Goal: Transaction & Acquisition: Purchase product/service

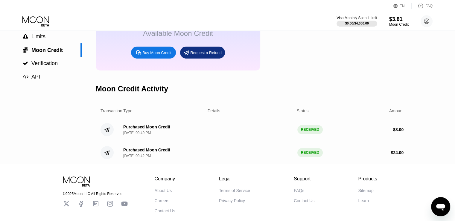
scroll to position [57, 0]
click at [425, 27] on div "Visa Monthly Spend Limit $0.00 / $4,000.00 $3.81 Moon Credit Аслан Пинхасов hak…" at bounding box center [227, 21] width 455 height 18
click at [425, 22] on icon at bounding box center [426, 21] width 3 height 3
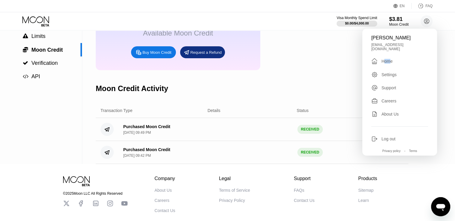
drag, startPoint x: 391, startPoint y: 53, endPoint x: 383, endPoint y: 64, distance: 13.8
click at [383, 64] on div "Аслан Пинхасов hakunaforwork@gmail.com  Home Settings Support Careers About Us…" at bounding box center [399, 92] width 75 height 127
click at [384, 59] on div "Home" at bounding box center [386, 61] width 11 height 5
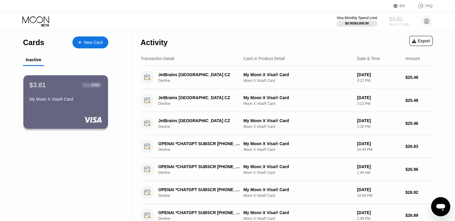
click at [392, 24] on div "Moon Credit" at bounding box center [399, 24] width 20 height 4
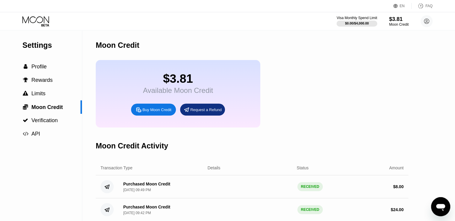
click at [146, 112] on div "Buy Moon Credit" at bounding box center [156, 109] width 29 height 5
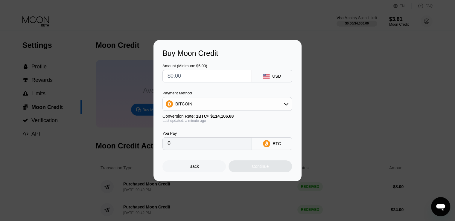
click at [200, 80] on input "text" at bounding box center [206, 76] width 79 height 12
type input "$2"
type input "0.00001753"
type input "$26"
type input "0.00022786"
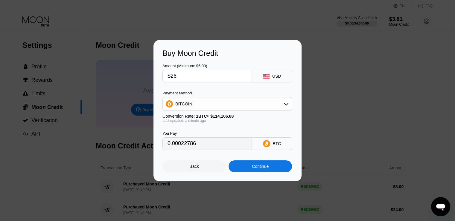
type input "$26"
click at [222, 102] on div "BITCOIN" at bounding box center [227, 104] width 129 height 12
click at [206, 131] on div "USDT on TRON" at bounding box center [230, 133] width 113 height 5
type input "26.26"
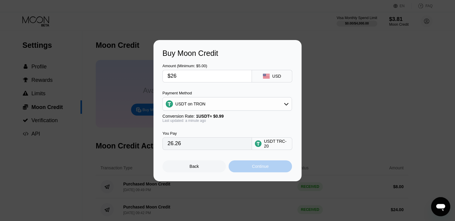
click at [265, 169] on div "Continue" at bounding box center [260, 166] width 17 height 5
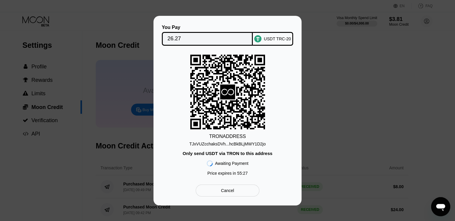
click at [217, 34] on input "26.27" at bounding box center [207, 39] width 80 height 12
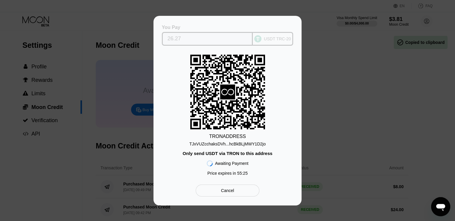
click at [265, 39] on div "USDT TRC-20" at bounding box center [277, 38] width 27 height 5
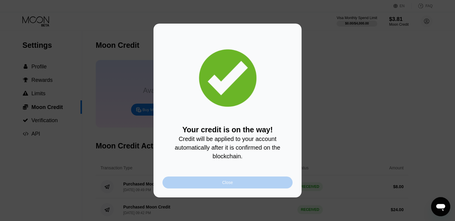
click at [240, 187] on div "Close" at bounding box center [227, 183] width 130 height 12
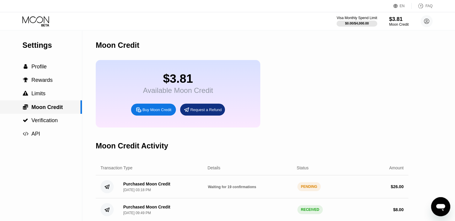
click at [59, 105] on span "Moon Credit" at bounding box center [46, 107] width 31 height 6
click at [59, 97] on div " Limits" at bounding box center [41, 94] width 82 height 6
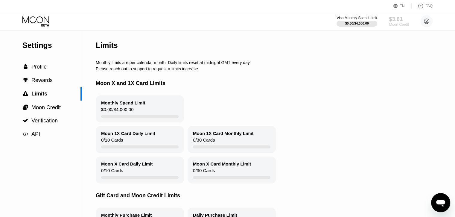
click at [400, 18] on div "$3.81" at bounding box center [399, 19] width 20 height 6
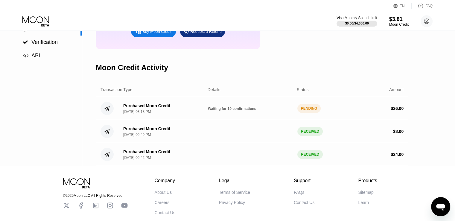
scroll to position [80, 0]
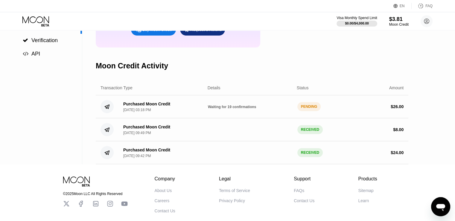
click at [237, 109] on span "Waiting for 19 confirmations" at bounding box center [232, 107] width 48 height 4
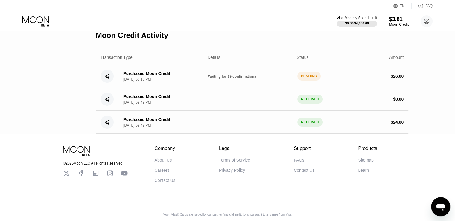
scroll to position [121, 0]
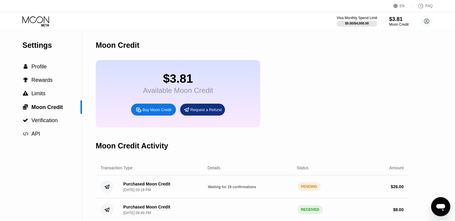
scroll to position [121, 0]
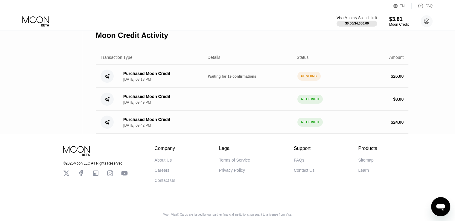
click at [108, 161] on div "© 2025 Moon LLC All Rights Reserved" at bounding box center [95, 163] width 65 height 4
click at [70, 137] on div "© 2025 Moon LLC All Rights Reserved Company About Us Careers Contact Us Legal T…" at bounding box center [227, 158] width 359 height 49
click at [77, 146] on icon at bounding box center [77, 151] width 28 height 10
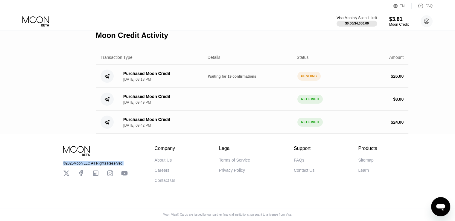
click at [69, 106] on div "Settings  Profile  Rewards  Limits  Moon Credit  Verification  API" at bounding box center [41, 27] width 82 height 214
drag, startPoint x: 252, startPoint y: 79, endPoint x: 237, endPoint y: 76, distance: 15.4
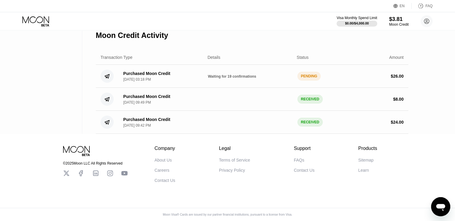
click at [237, 76] on div "Purchased Moon Credit Aug 23, 2025, 03:18 PM Waiting for 19 confirmations PENDI…" at bounding box center [252, 76] width 312 height 23
click at [237, 76] on span "Waiting for 19 confirmations" at bounding box center [232, 76] width 48 height 4
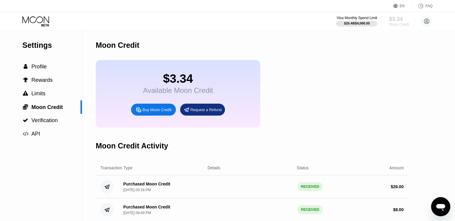
click at [404, 22] on div "$3.34" at bounding box center [399, 19] width 20 height 6
click at [44, 74] on div " Profile" at bounding box center [41, 66] width 82 height 13
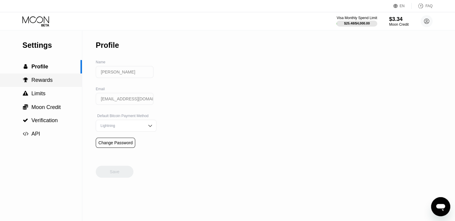
click at [44, 87] on div " Rewards" at bounding box center [41, 80] width 82 height 13
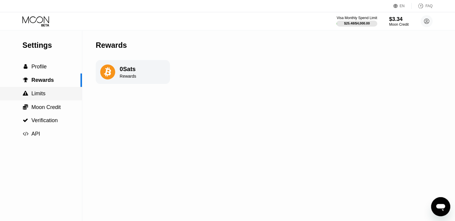
click at [41, 96] on span "Limits" at bounding box center [38, 94] width 14 height 6
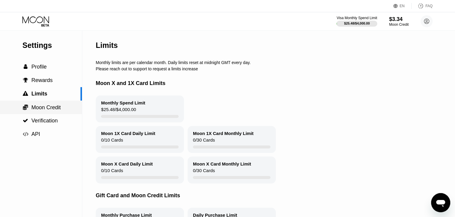
click at [38, 110] on span "Moon Credit" at bounding box center [45, 107] width 29 height 6
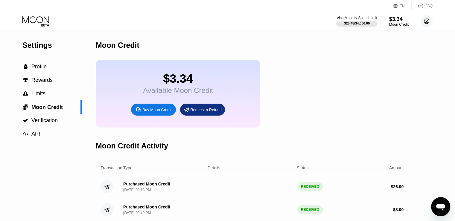
click at [425, 22] on icon at bounding box center [426, 21] width 3 height 3
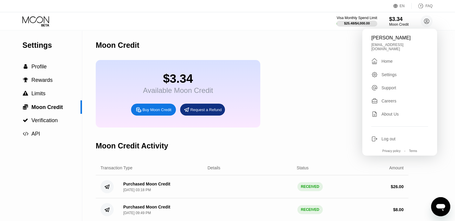
click at [387, 59] on div "Home" at bounding box center [386, 61] width 11 height 5
